Goal: Complete application form: Complete application form

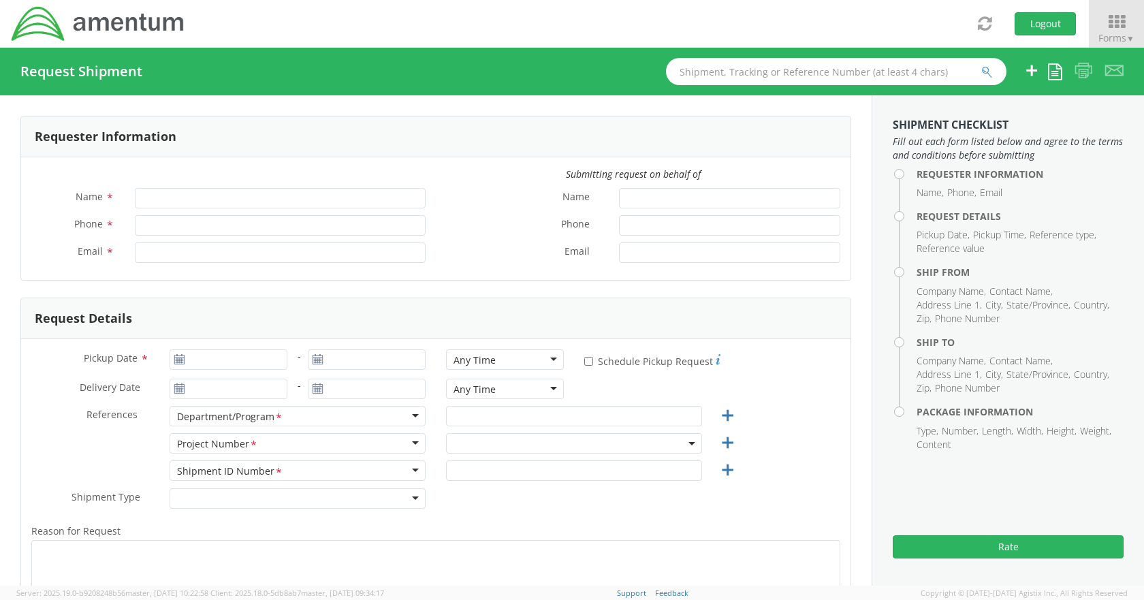
type input "Chelsee Self"
type input "817-224-6642"
type input "chelsee.self@amentum.com"
select select "OVHD.600294.PURCH"
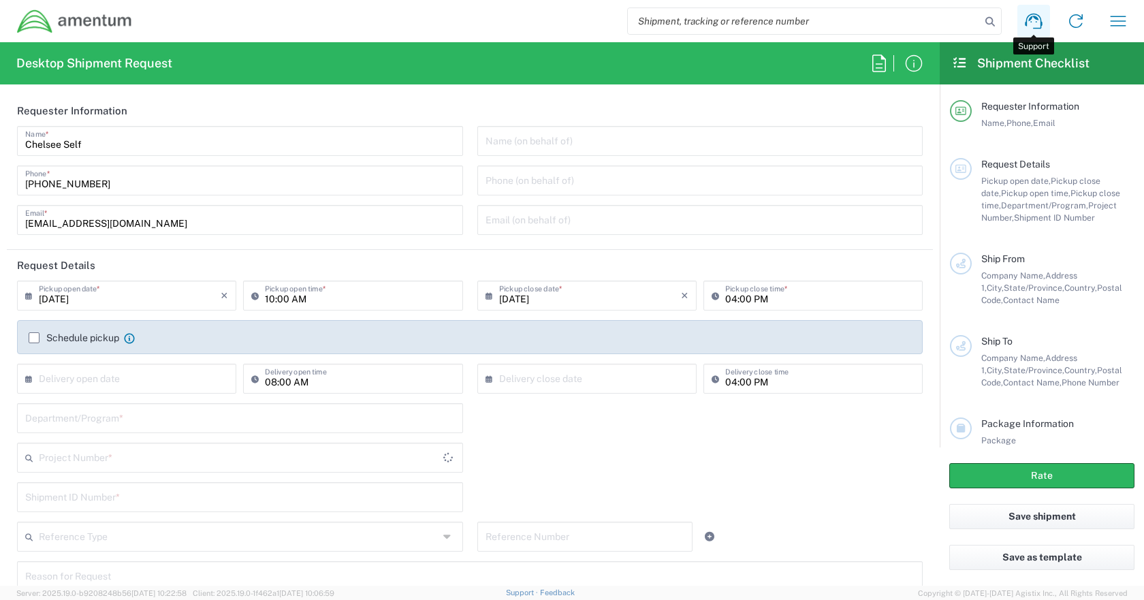
type input "[GEOGRAPHIC_DATA]"
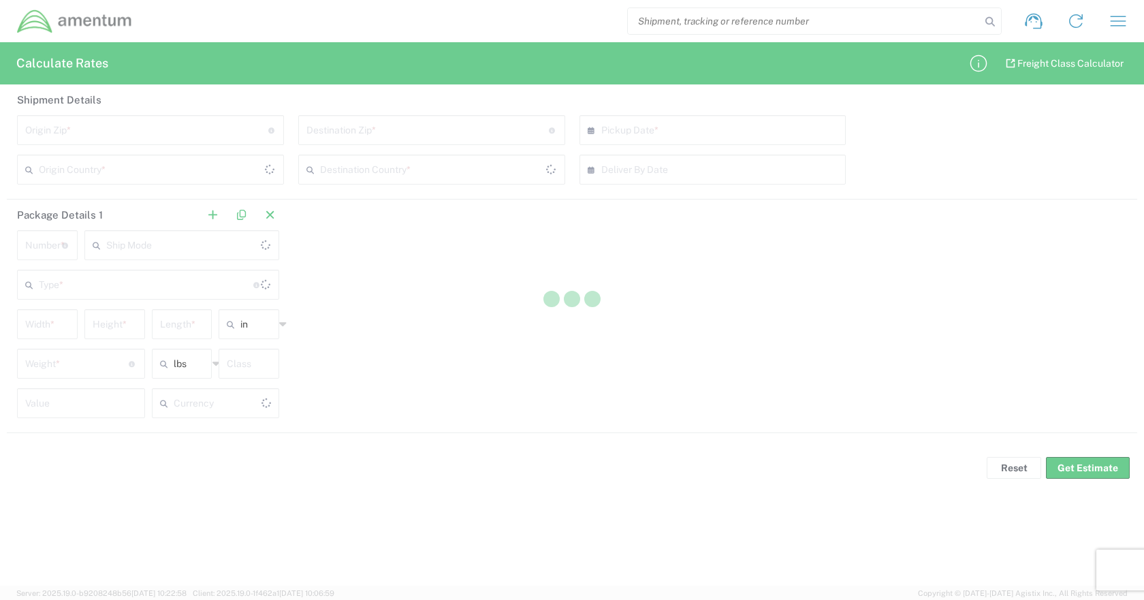
type input "US Dollar"
type input "[GEOGRAPHIC_DATA]"
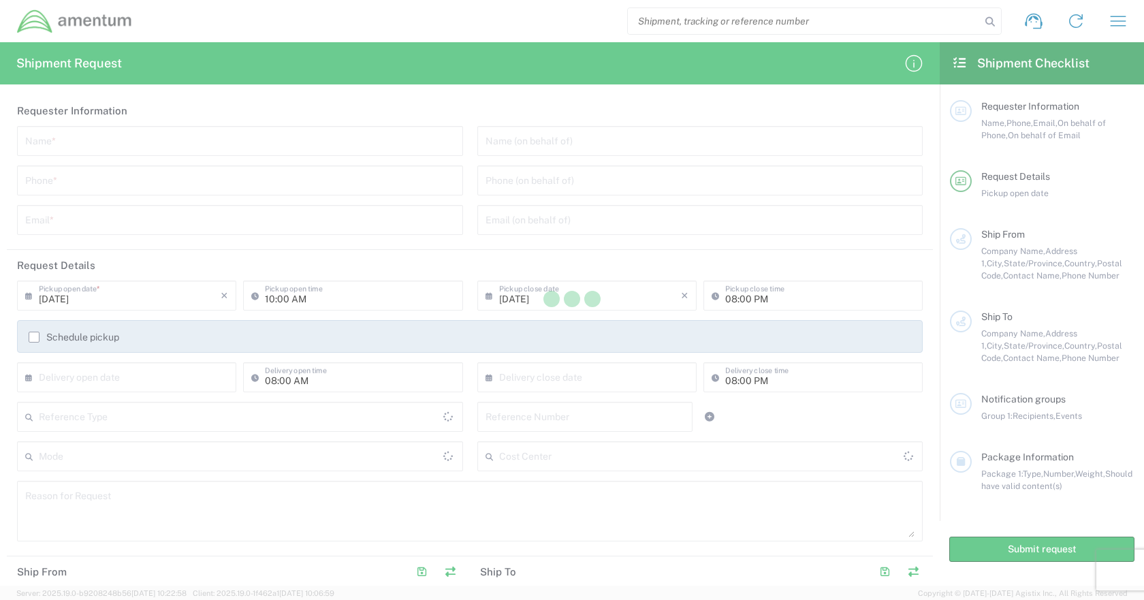
type input "[GEOGRAPHIC_DATA]"
